Goal: Information Seeking & Learning: Learn about a topic

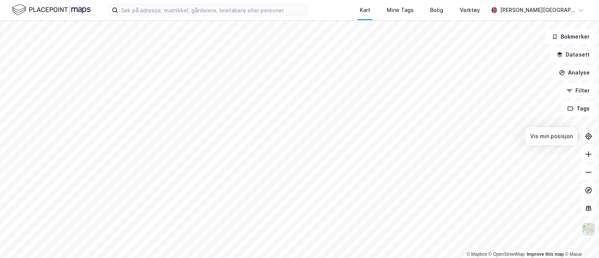
click at [590, 133] on icon at bounding box center [588, 136] width 7 height 7
click at [580, 53] on button "Datasett" at bounding box center [573, 54] width 46 height 15
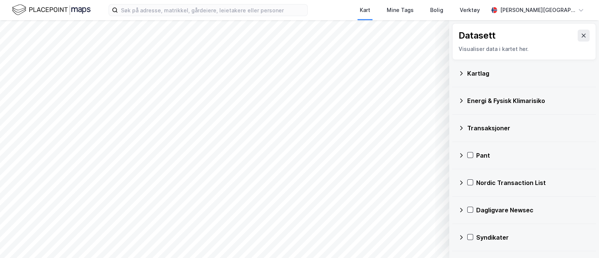
click at [462, 101] on icon at bounding box center [461, 101] width 6 height 6
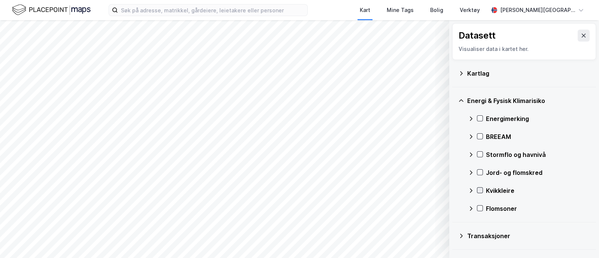
click at [482, 188] on icon at bounding box center [479, 190] width 5 height 5
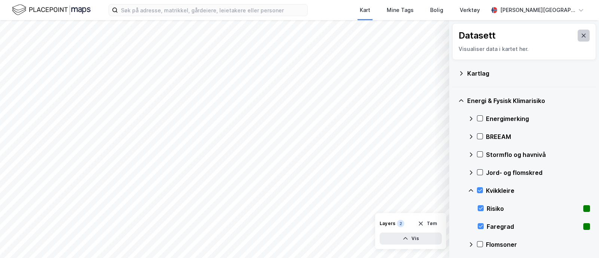
click at [582, 34] on icon at bounding box center [584, 36] width 4 height 4
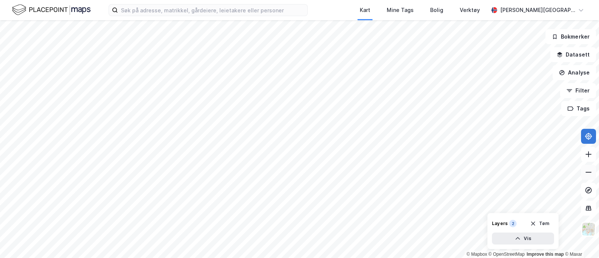
click at [587, 170] on icon at bounding box center [588, 171] width 7 height 7
click at [589, 154] on icon at bounding box center [588, 154] width 7 height 7
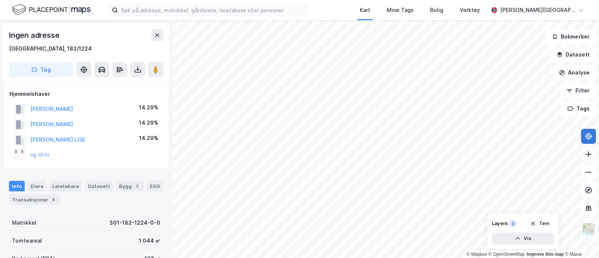
click at [590, 154] on icon at bounding box center [588, 154] width 7 height 7
click at [589, 172] on icon at bounding box center [589, 172] width 6 height 1
click at [157, 34] on icon at bounding box center [157, 35] width 4 height 4
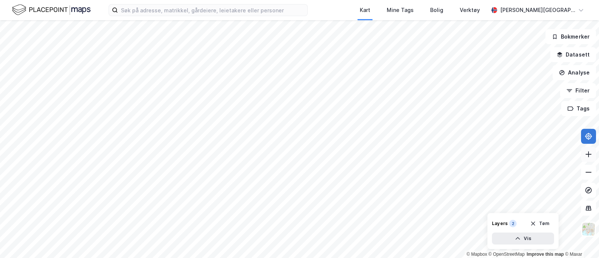
click at [592, 155] on icon at bounding box center [588, 154] width 7 height 7
click at [589, 171] on icon at bounding box center [588, 171] width 7 height 7
click at [589, 151] on icon at bounding box center [588, 154] width 7 height 7
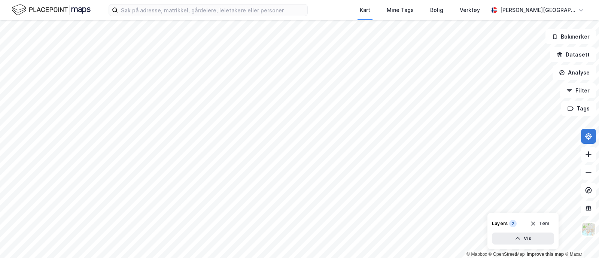
click at [264, 258] on html "Kart Mine Tags Bolig Verktøy [PERSON_NAME] © Mapbox © OpenStreetMap Improve thi…" at bounding box center [299, 129] width 599 height 258
click at [384, 258] on html "Kart Mine Tags Bolig Verktøy [PERSON_NAME] © Mapbox © OpenStreetMap Improve thi…" at bounding box center [299, 129] width 599 height 258
